Goal: Transaction & Acquisition: Purchase product/service

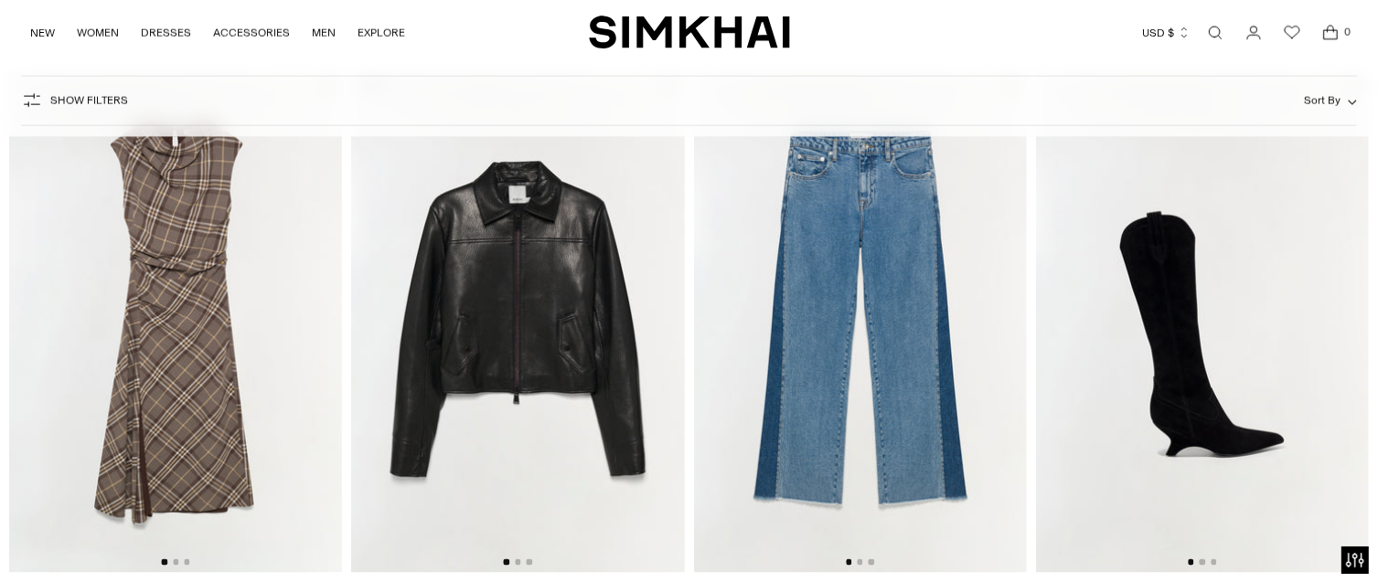
scroll to position [2561, 0]
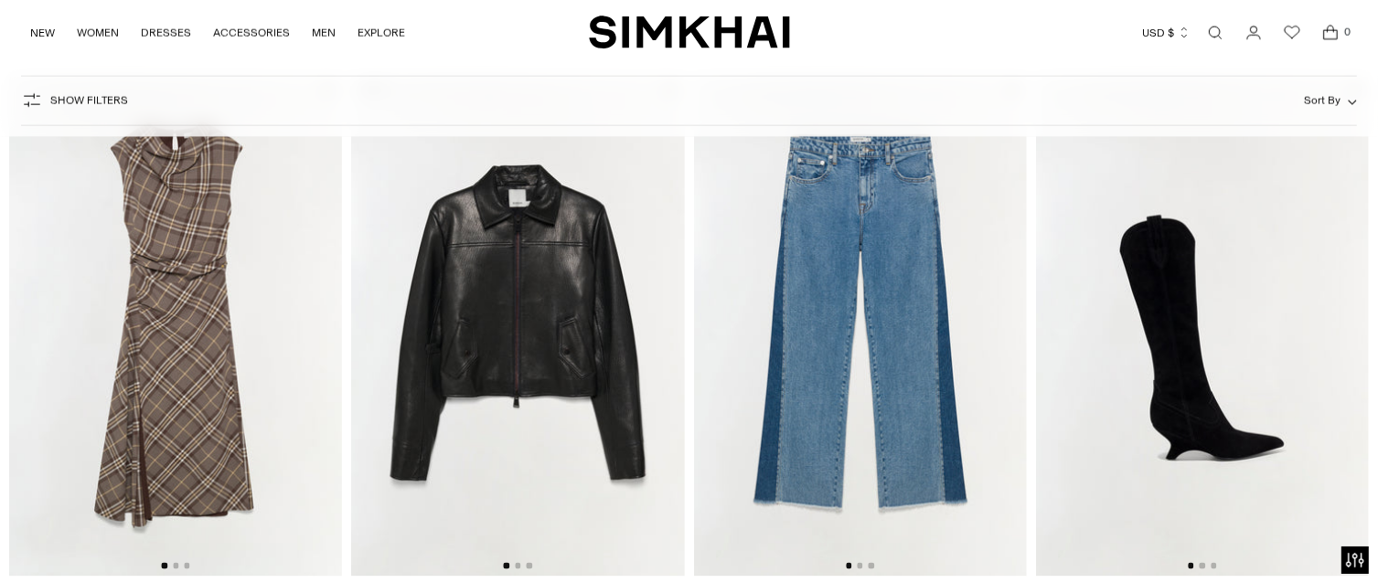
click at [192, 290] on img at bounding box center [175, 326] width 333 height 499
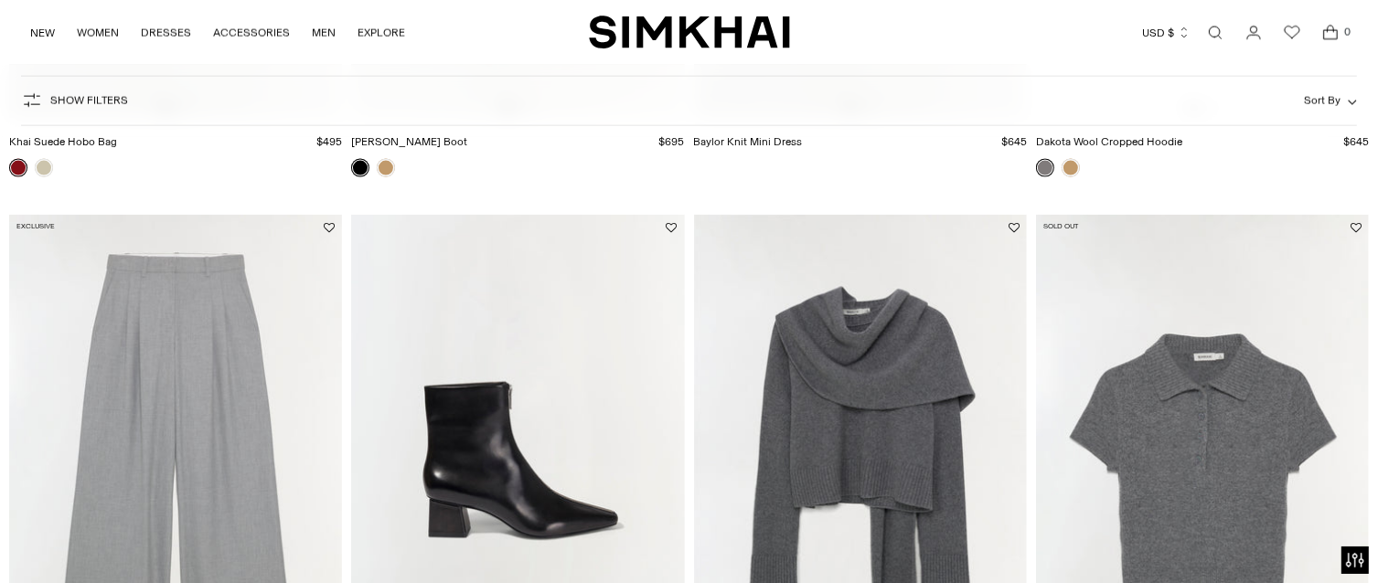
scroll to position [9694, 0]
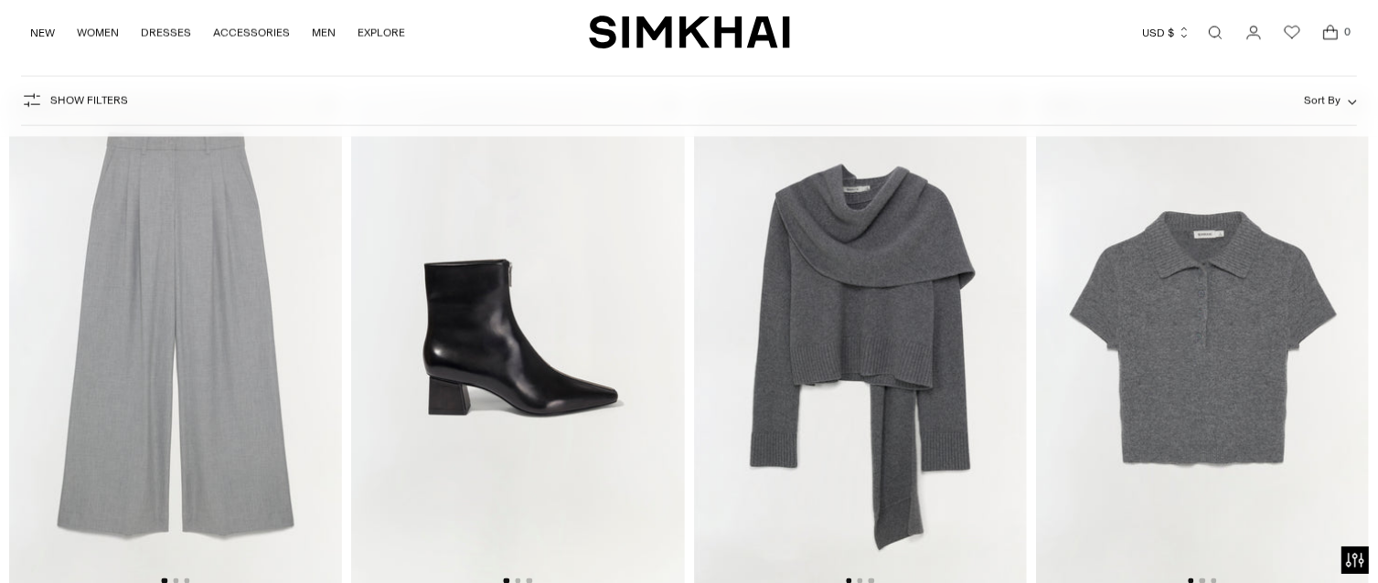
click at [239, 355] on img at bounding box center [175, 341] width 333 height 499
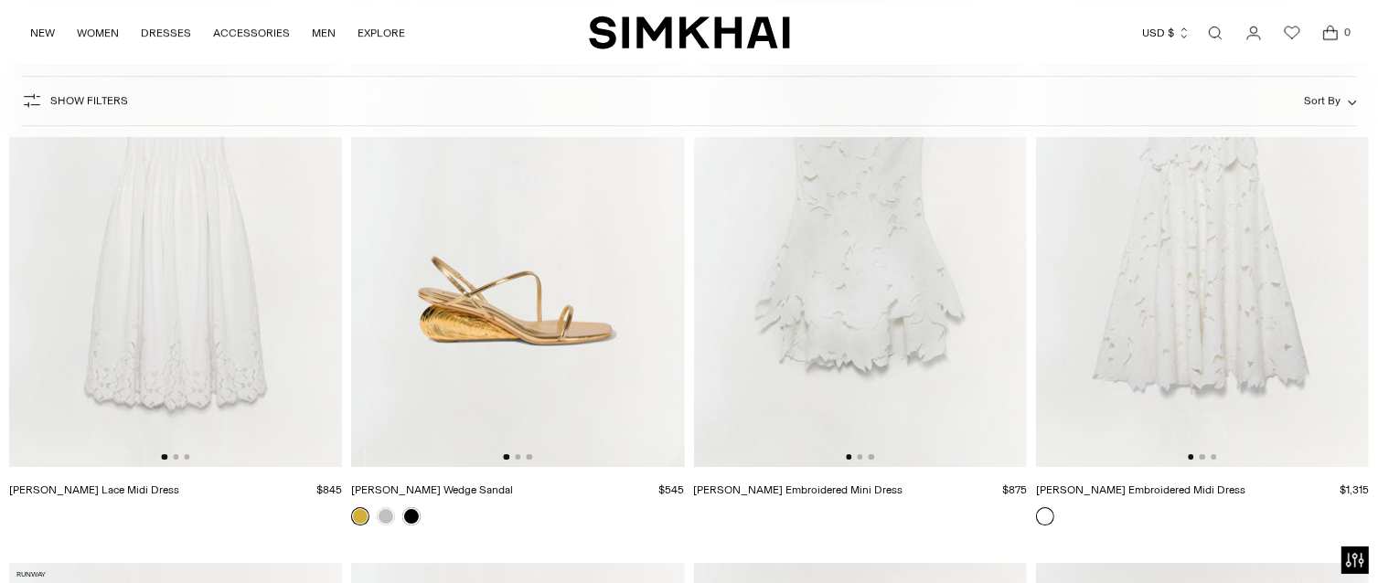
scroll to position [40238, 0]
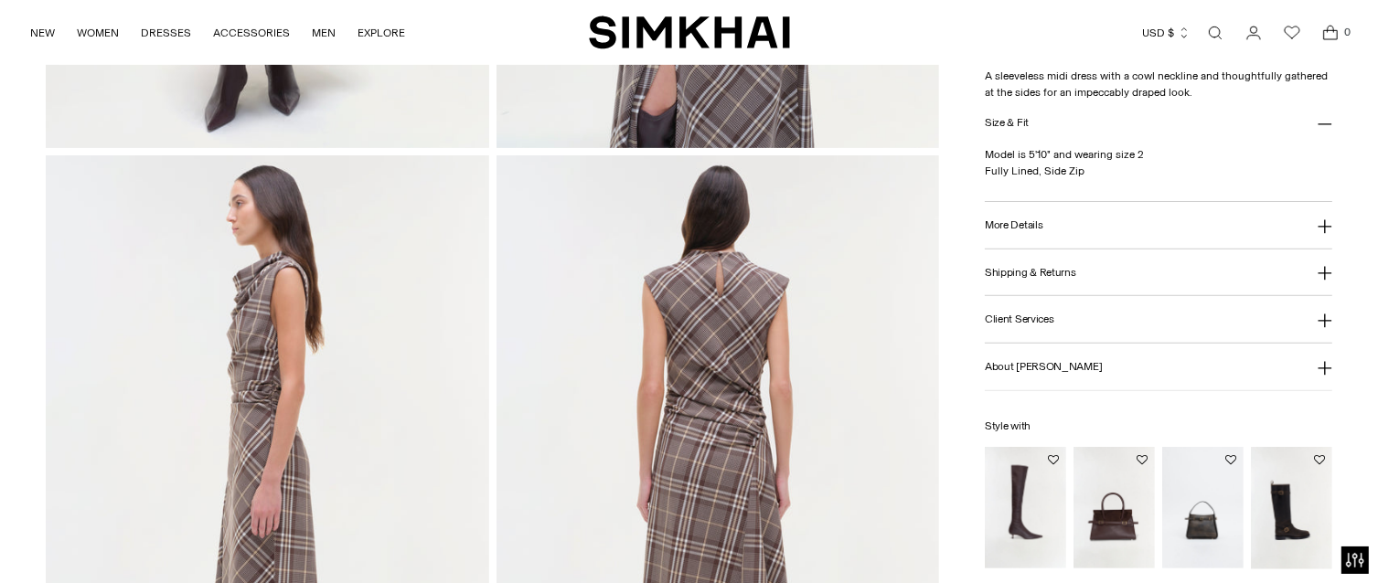
scroll to position [792, 0]
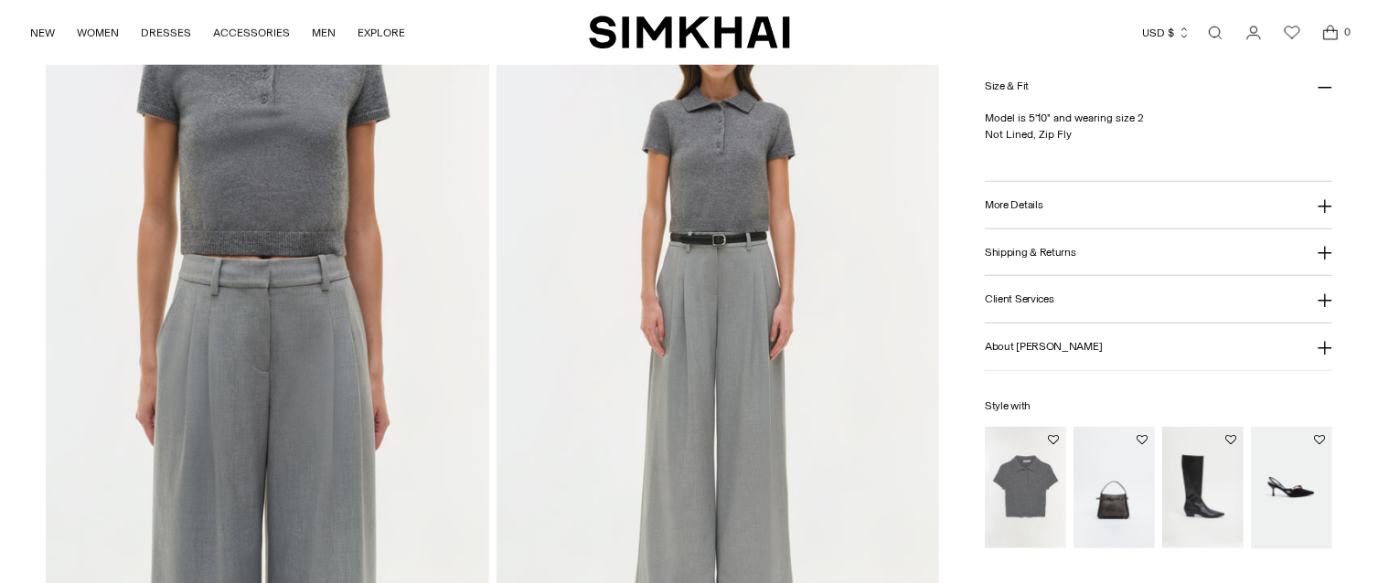
scroll to position [1524, 0]
